Goal: Download file/media

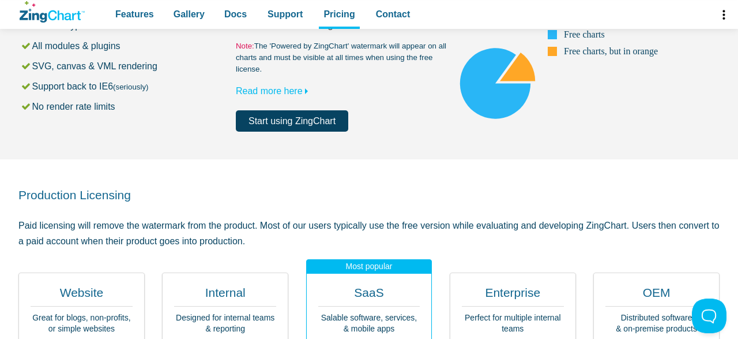
scroll to position [120, 0]
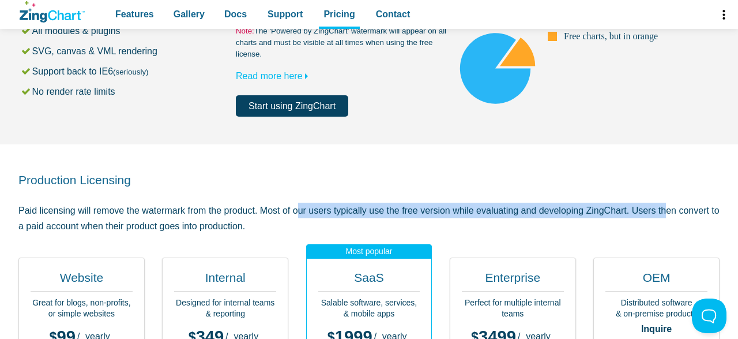
drag, startPoint x: 275, startPoint y: 214, endPoint x: 637, endPoint y: 208, distance: 361.7
click at [637, 208] on p "Paid licensing will remove the watermark from the product. Most of our users ty…" at bounding box center [368, 217] width 701 height 31
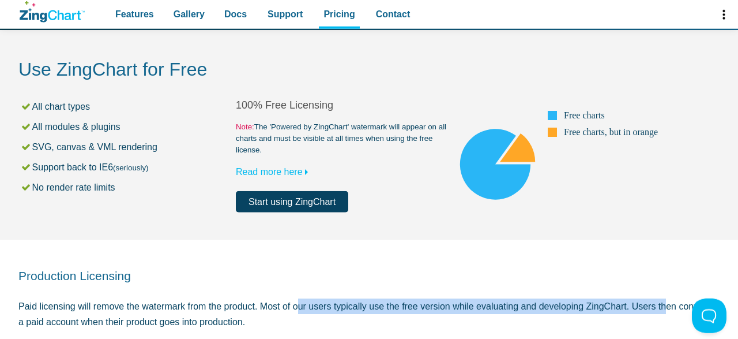
scroll to position [0, 0]
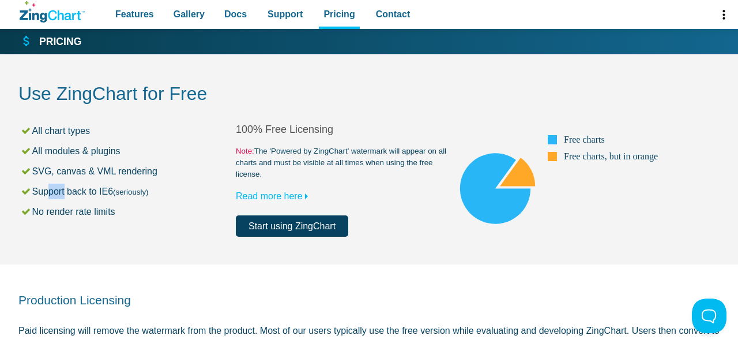
drag, startPoint x: 43, startPoint y: 193, endPoint x: 64, endPoint y: 198, distance: 21.3
click at [64, 198] on li "Support back to IE6 (seriously)" at bounding box center [128, 191] width 216 height 16
drag, startPoint x: 36, startPoint y: 213, endPoint x: 148, endPoint y: 211, distance: 112.5
click at [148, 211] on li "No render rate limits" at bounding box center [128, 212] width 216 height 16
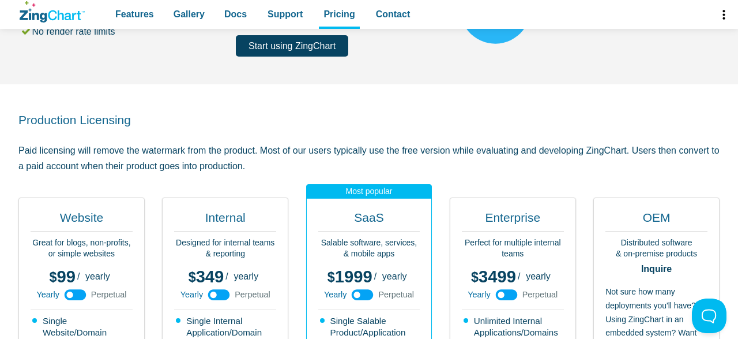
scroll to position [120, 0]
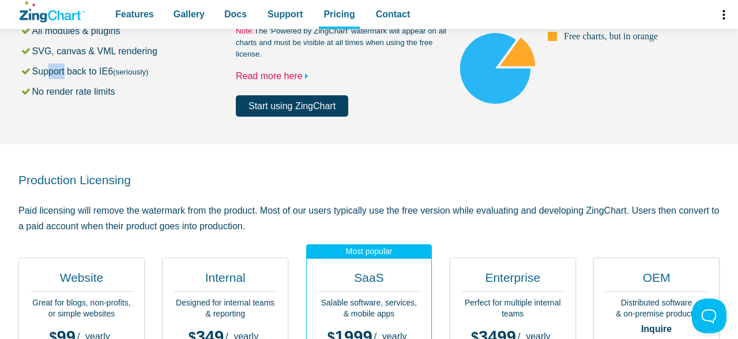
click at [302, 74] on icon "App Content" at bounding box center [306, 76] width 14 height 14
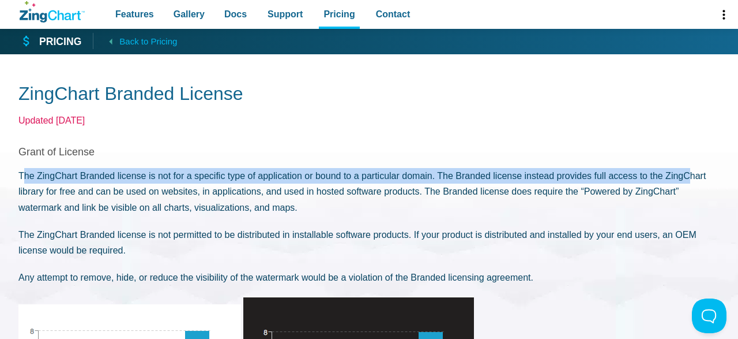
drag, startPoint x: 25, startPoint y: 181, endPoint x: 686, endPoint y: 178, distance: 661.6
click at [686, 178] on p "The ZingChart Branded license is not for a specific type of application or boun…" at bounding box center [368, 191] width 701 height 47
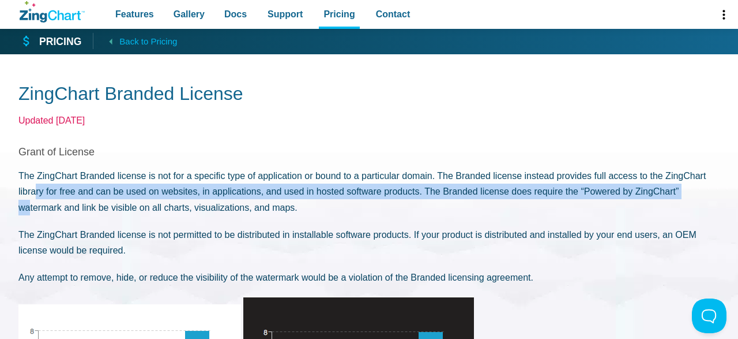
drag, startPoint x: 37, startPoint y: 195, endPoint x: 686, endPoint y: 191, distance: 648.4
click at [686, 191] on p "The ZingChart Branded license is not for a specific type of application or boun…" at bounding box center [368, 191] width 701 height 47
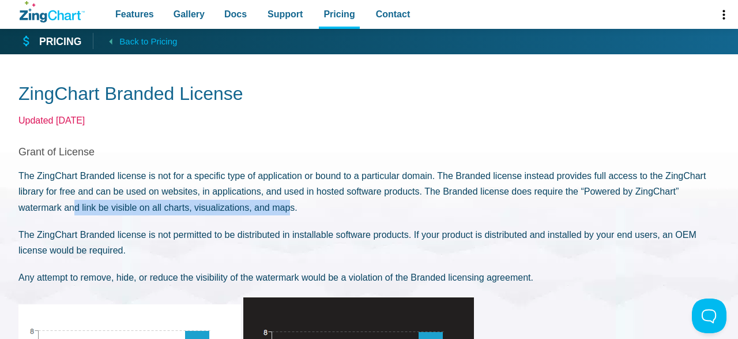
drag, startPoint x: 27, startPoint y: 211, endPoint x: 242, endPoint y: 209, distance: 214.6
click at [242, 209] on p "The ZingChart Branded license is not for a specific type of application or boun…" at bounding box center [368, 191] width 701 height 47
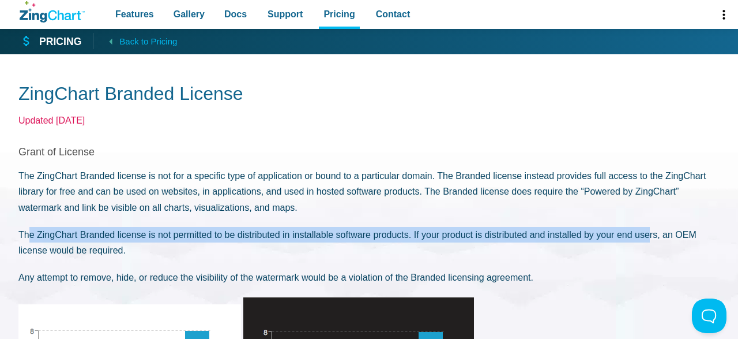
drag, startPoint x: 28, startPoint y: 236, endPoint x: 652, endPoint y: 232, distance: 623.6
click at [652, 232] on p "The ZingChart Branded license is not permitted to be distributed in installable…" at bounding box center [368, 242] width 701 height 31
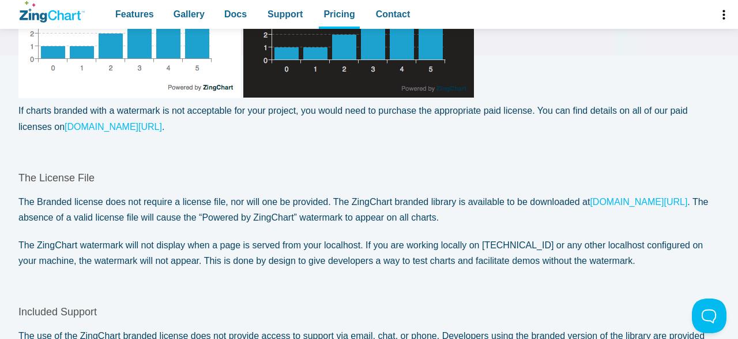
scroll to position [420, 0]
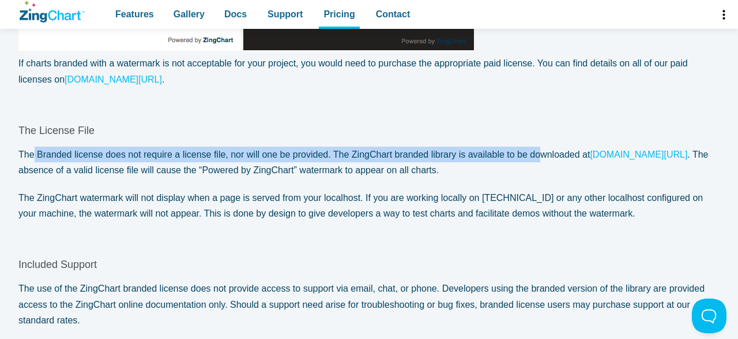
drag, startPoint x: 34, startPoint y: 159, endPoint x: 539, endPoint y: 156, distance: 505.3
click at [539, 156] on p "The Branded license does not require a license file, nor will one be provided. …" at bounding box center [368, 162] width 701 height 31
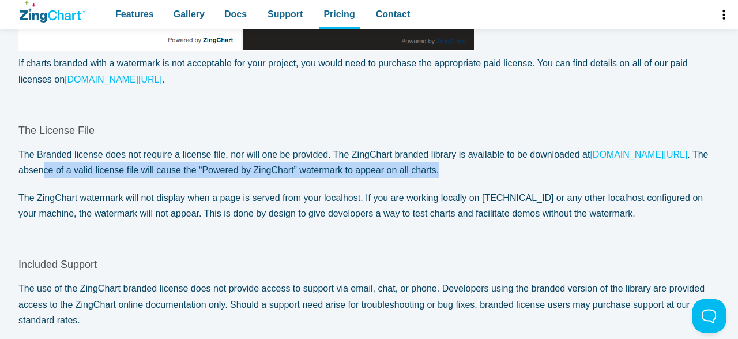
drag, startPoint x: 59, startPoint y: 171, endPoint x: 456, endPoint y: 167, distance: 396.9
click at [460, 168] on p "The Branded license does not require a license file, nor will one be provided. …" at bounding box center [368, 162] width 701 height 31
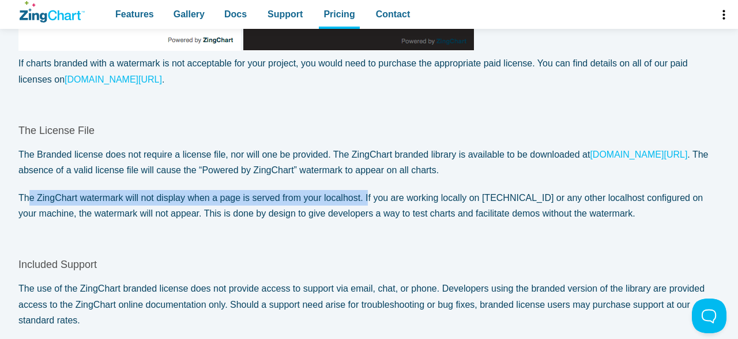
drag, startPoint x: 28, startPoint y: 200, endPoint x: 366, endPoint y: 199, distance: 338.0
click at [366, 199] on p "The ZingChart watermark will not display when a page is served from your localh…" at bounding box center [368, 205] width 701 height 31
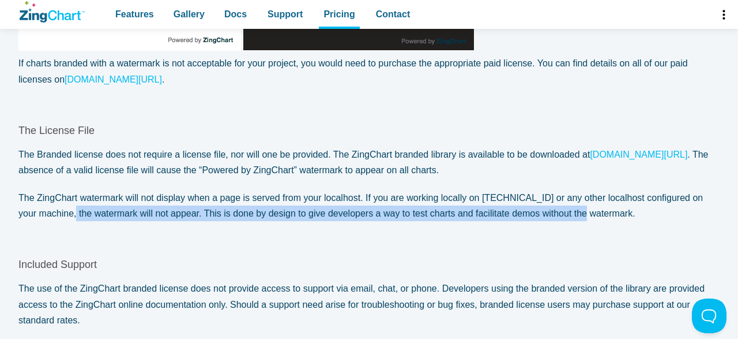
drag, startPoint x: 72, startPoint y: 214, endPoint x: 587, endPoint y: 214, distance: 515.1
click at [587, 214] on p "The ZingChart watermark will not display when a page is served from your localh…" at bounding box center [368, 205] width 701 height 31
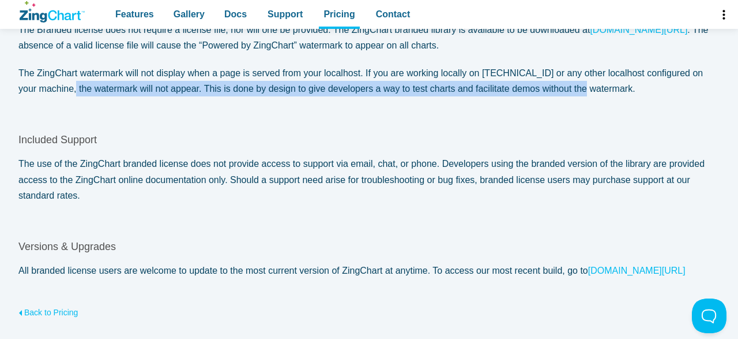
scroll to position [540, 0]
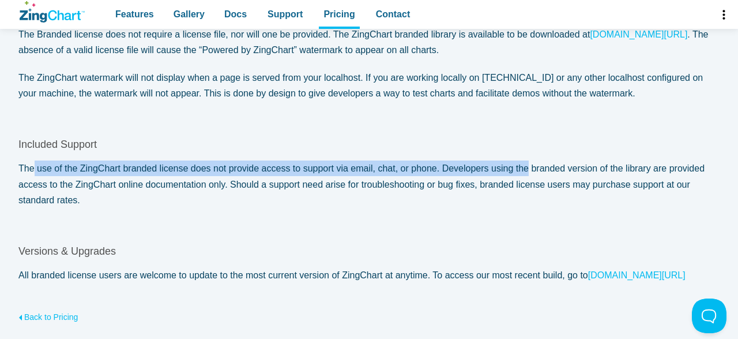
drag, startPoint x: 32, startPoint y: 168, endPoint x: 523, endPoint y: 171, distance: 491.5
click at [523, 171] on p "The use of the ZingChart branded license does not provide access to support via…" at bounding box center [368, 183] width 701 height 47
click at [645, 33] on link "www.zingchart.com/download" at bounding box center [638, 34] width 97 height 10
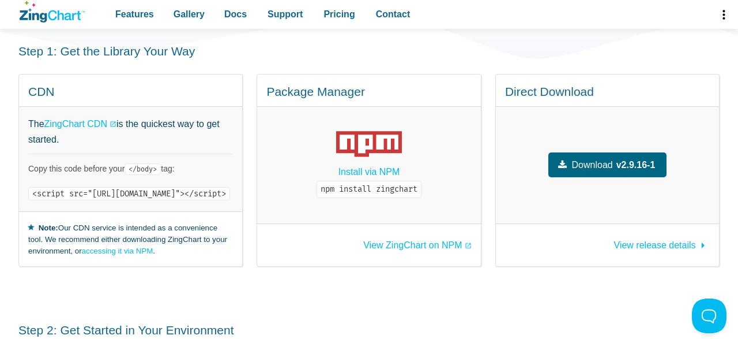
click at [613, 157] on span "Download" at bounding box center [592, 165] width 41 height 16
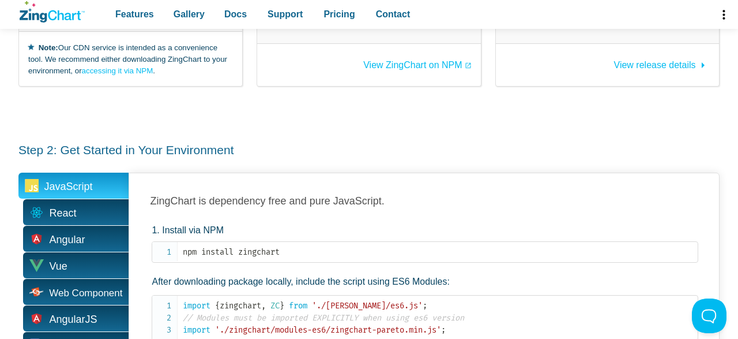
click at [274, 142] on h3 "Step 2: Get Started in Your Environment" at bounding box center [368, 150] width 701 height 16
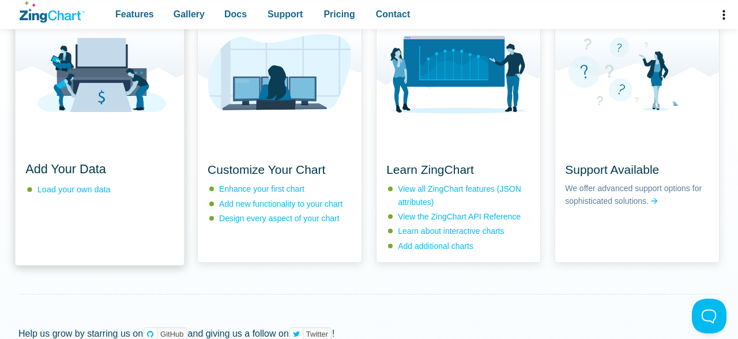
scroll to position [960, 0]
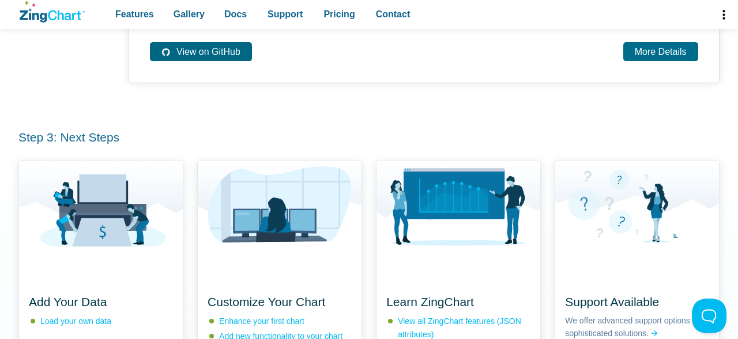
click at [205, 61] on link "View on GitHub" at bounding box center [201, 51] width 102 height 19
